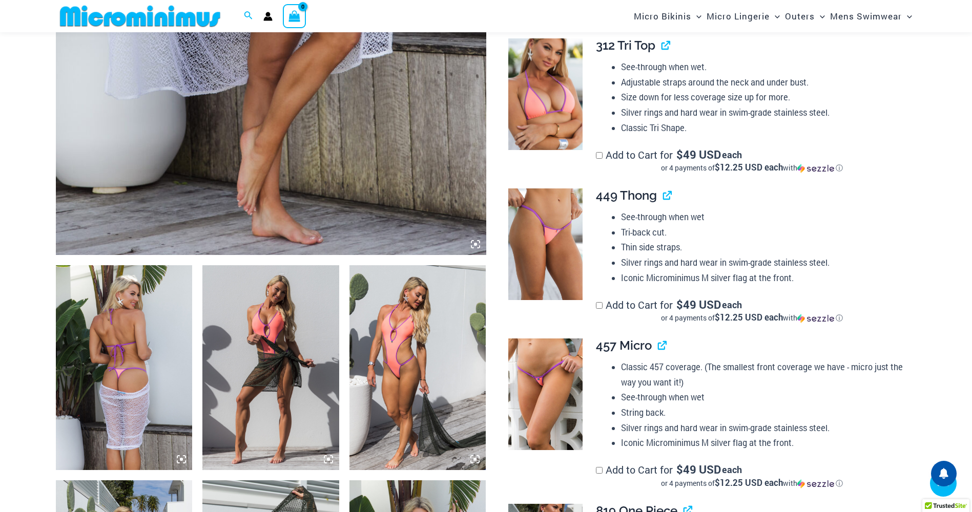
scroll to position [532, 0]
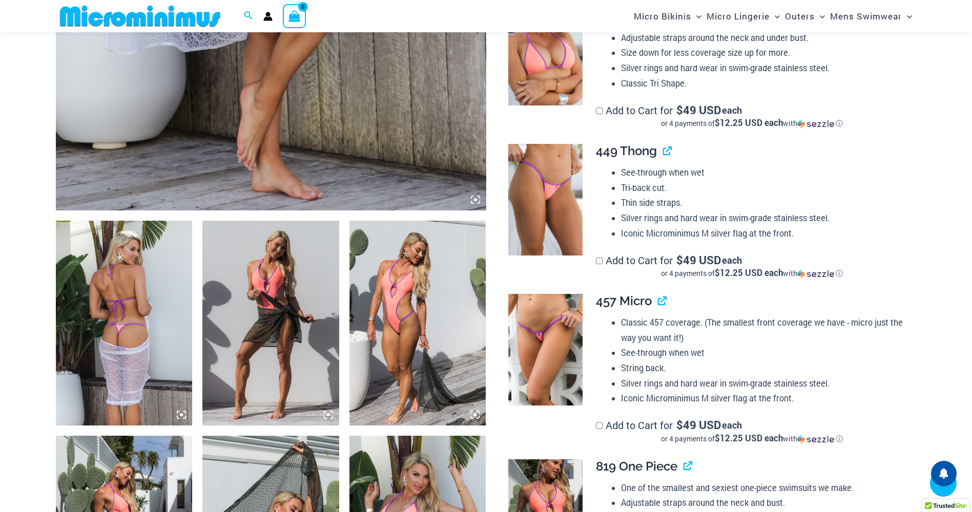
click at [544, 106] on img at bounding box center [545, 50] width 74 height 112
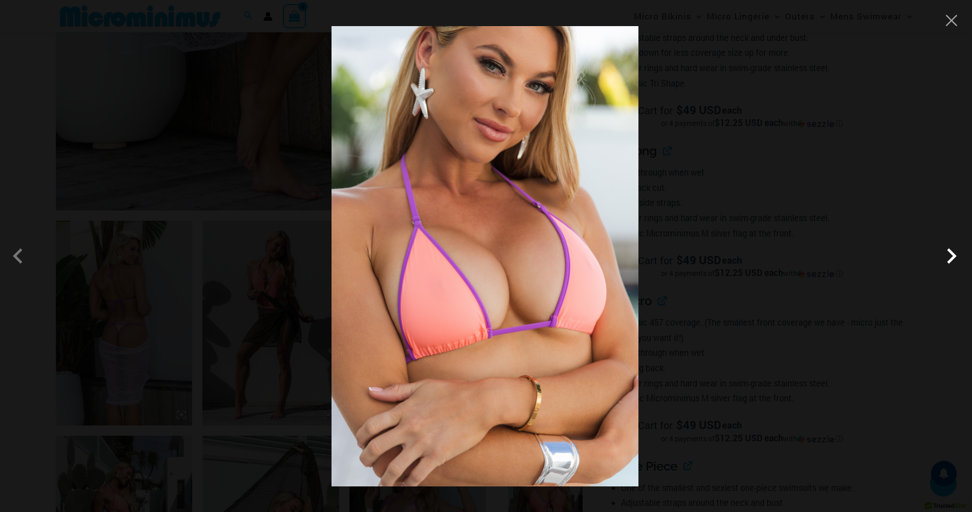
click at [947, 253] on span at bounding box center [951, 256] width 31 height 31
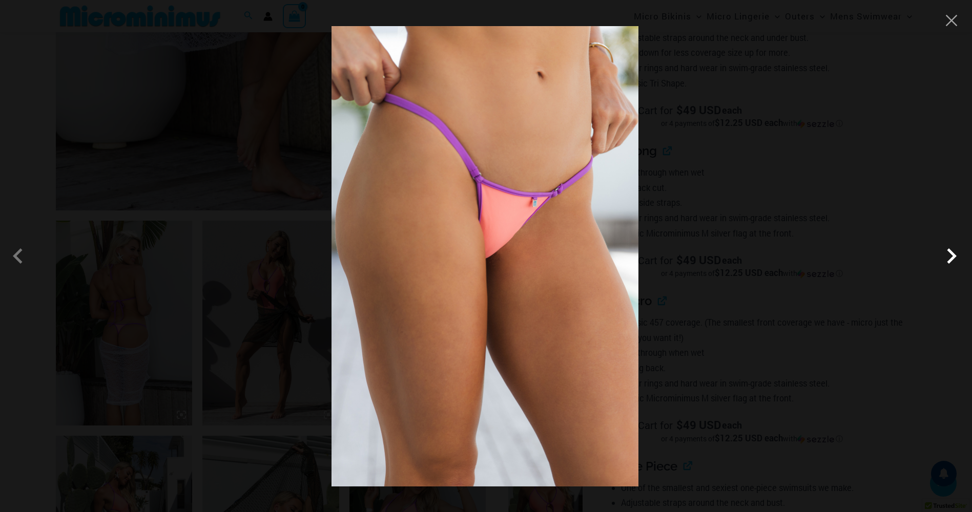
click at [947, 253] on span at bounding box center [951, 256] width 31 height 31
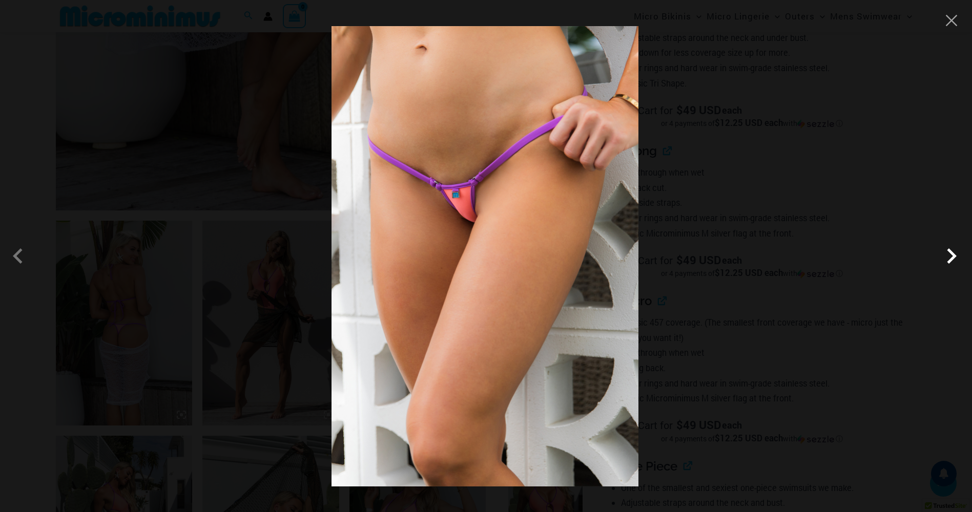
click at [947, 254] on span at bounding box center [951, 256] width 31 height 31
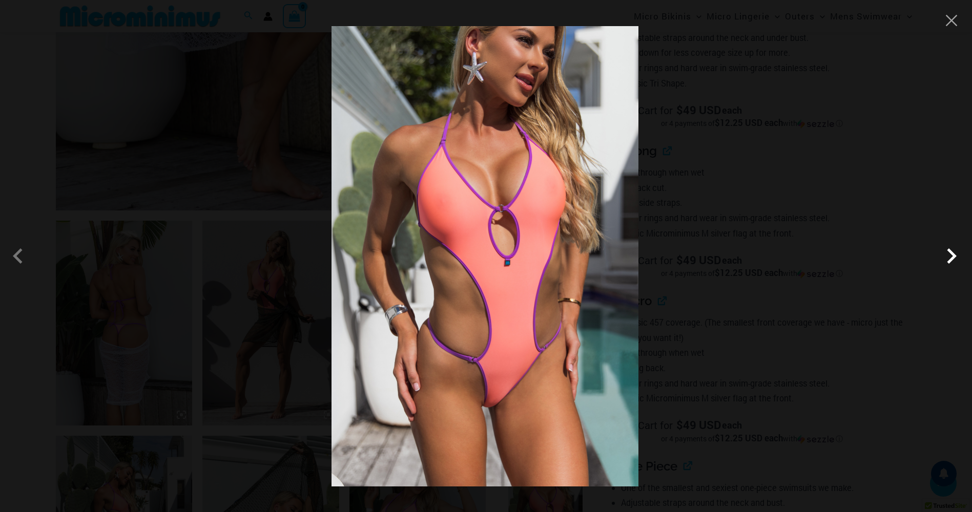
click at [950, 255] on span at bounding box center [951, 256] width 31 height 31
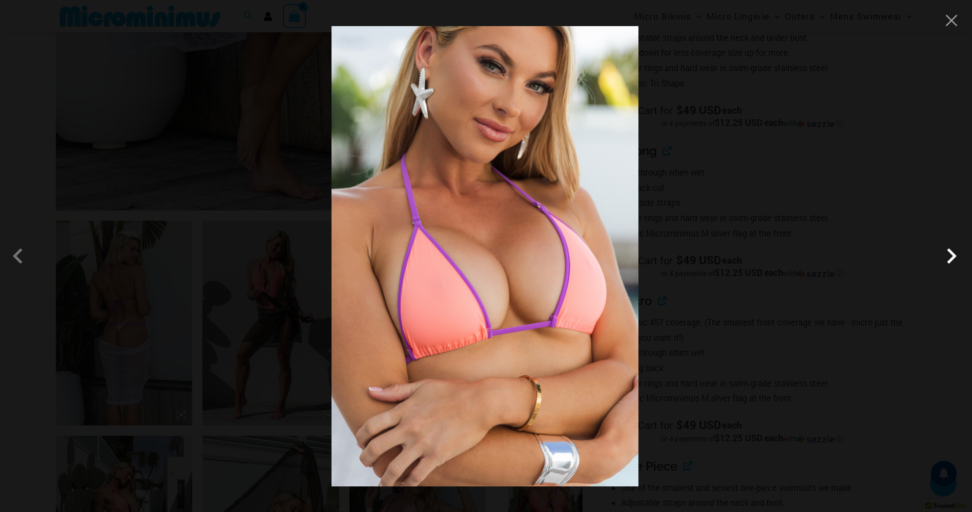
click at [951, 255] on span at bounding box center [951, 256] width 31 height 31
